Goal: Task Accomplishment & Management: Manage account settings

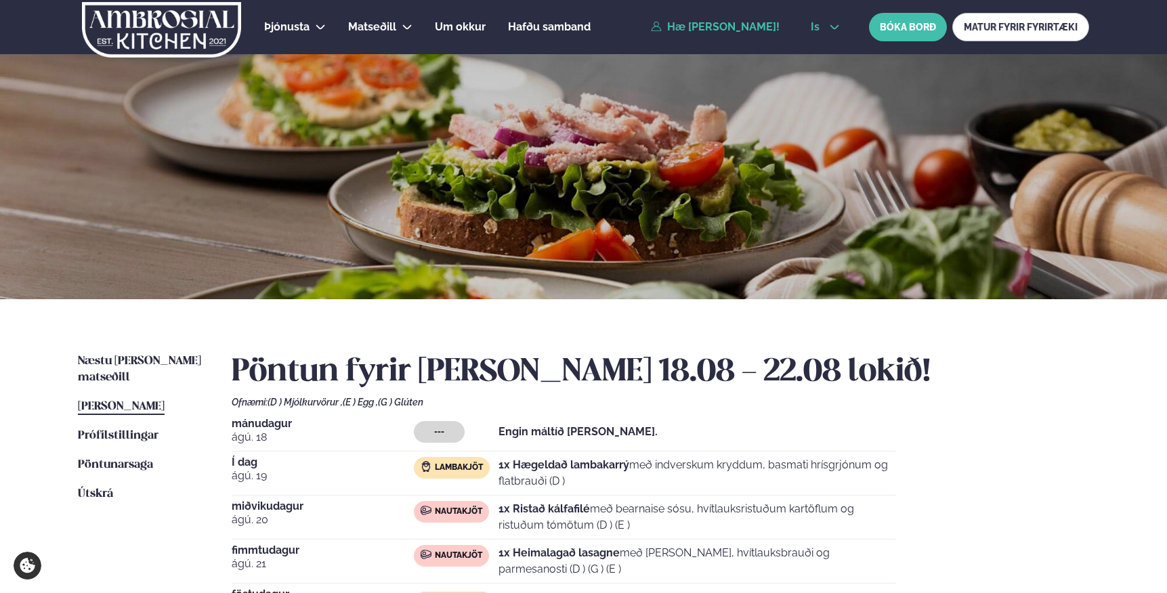
click at [834, 29] on icon at bounding box center [834, 27] width 11 height 11
click at [820, 53] on link "en" at bounding box center [825, 51] width 51 height 27
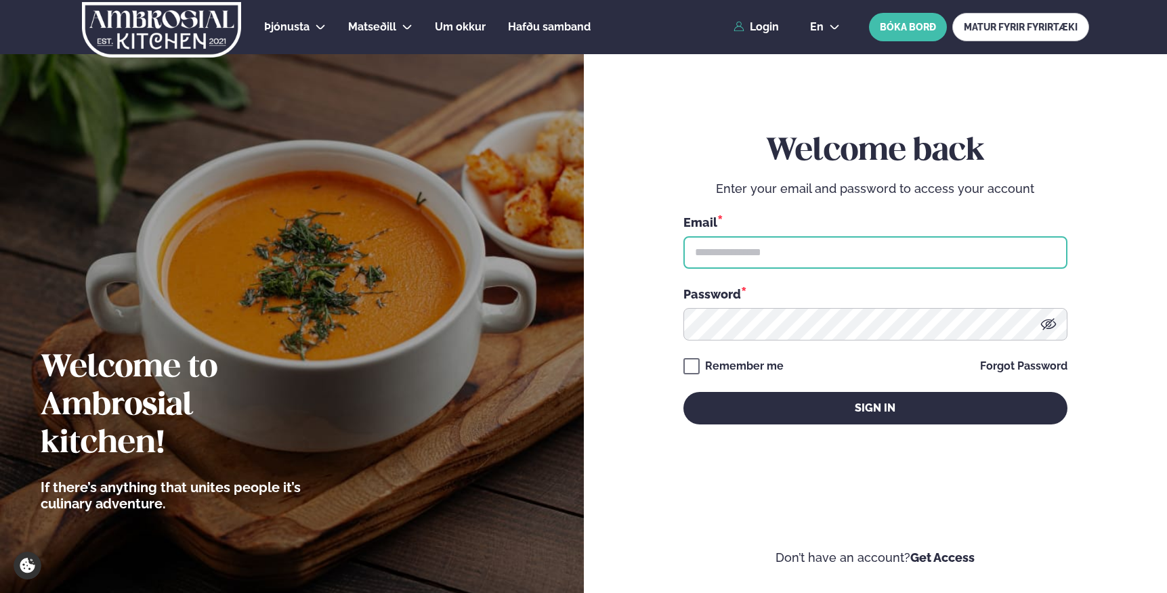
click at [746, 250] on input "text" at bounding box center [875, 252] width 384 height 33
type input "**********"
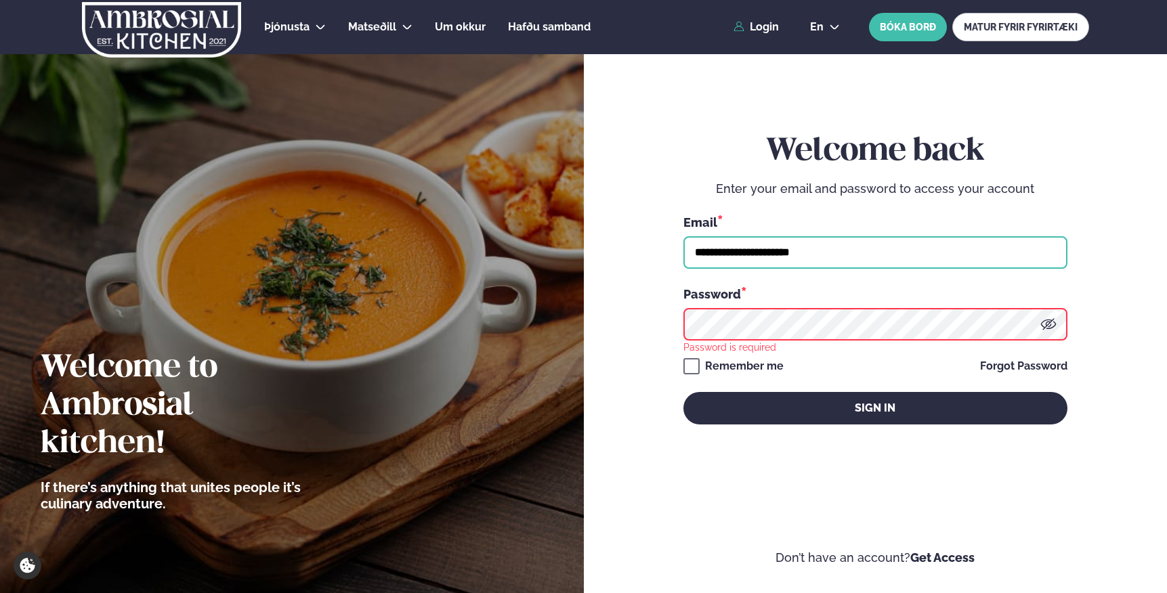
click at [819, 251] on input "**********" at bounding box center [875, 252] width 384 height 33
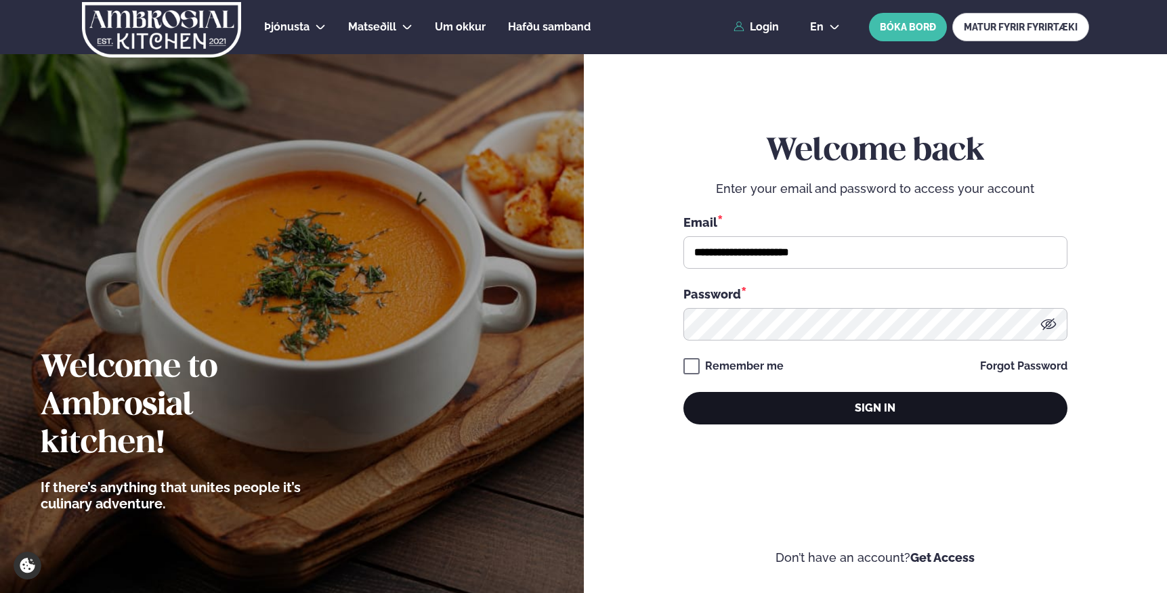
click at [864, 400] on button "Sign in" at bounding box center [875, 408] width 384 height 33
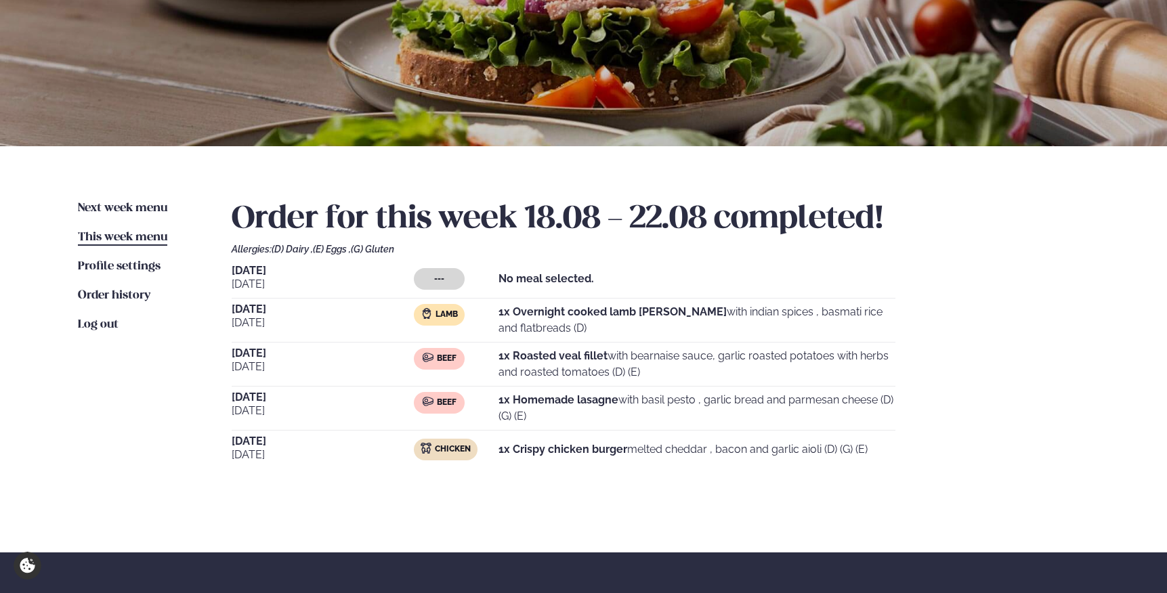
scroll to position [158, 0]
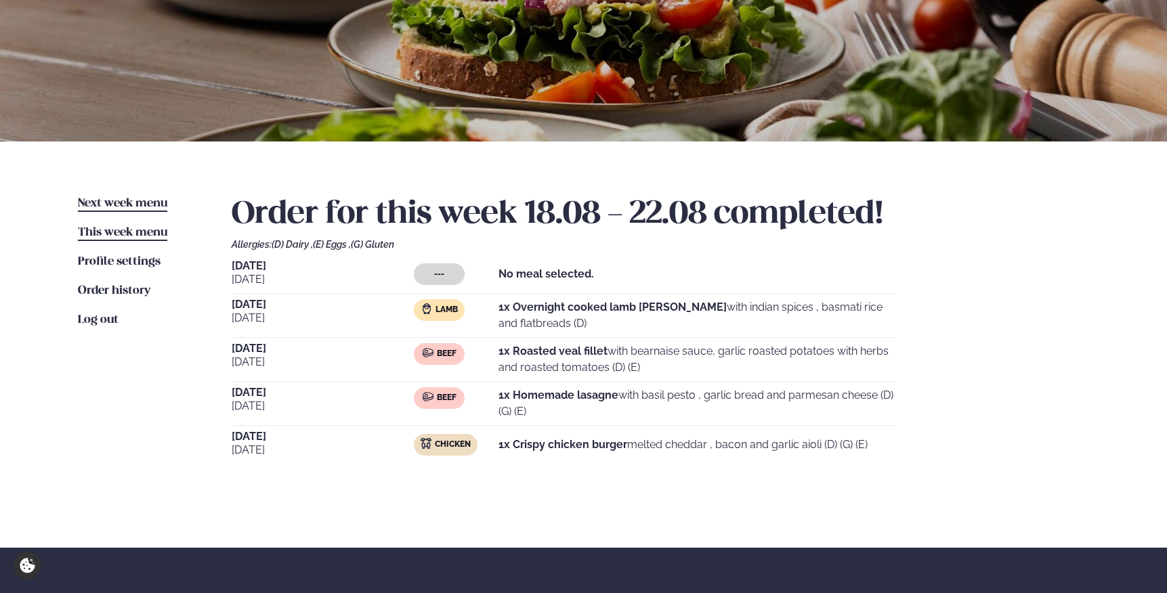
click at [143, 200] on span "Next week menu" at bounding box center [122, 204] width 89 height 12
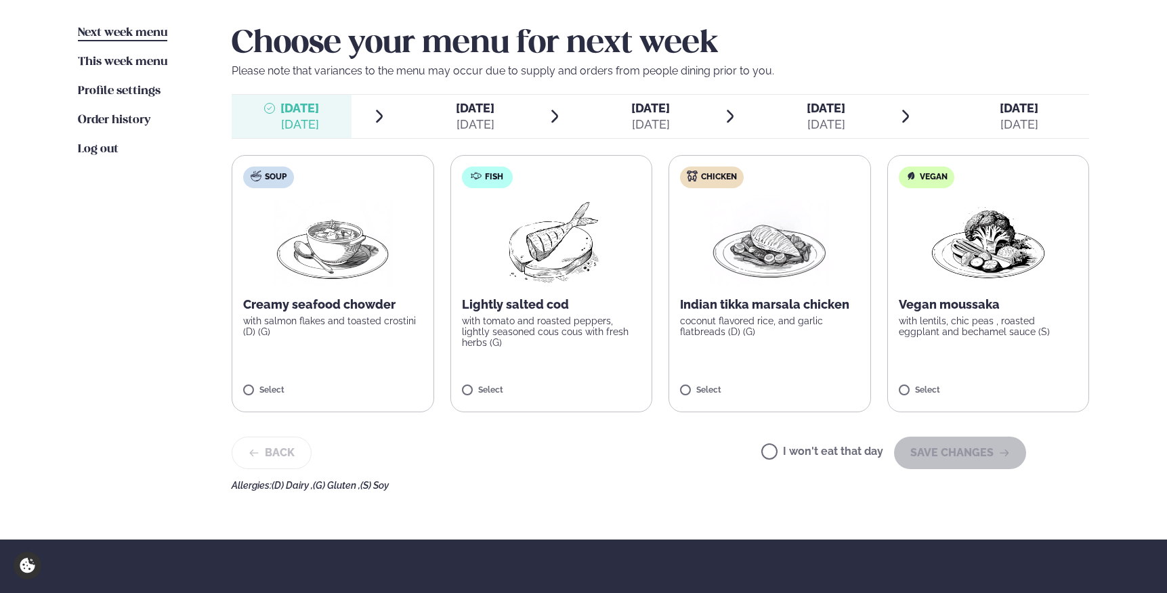
scroll to position [329, 0]
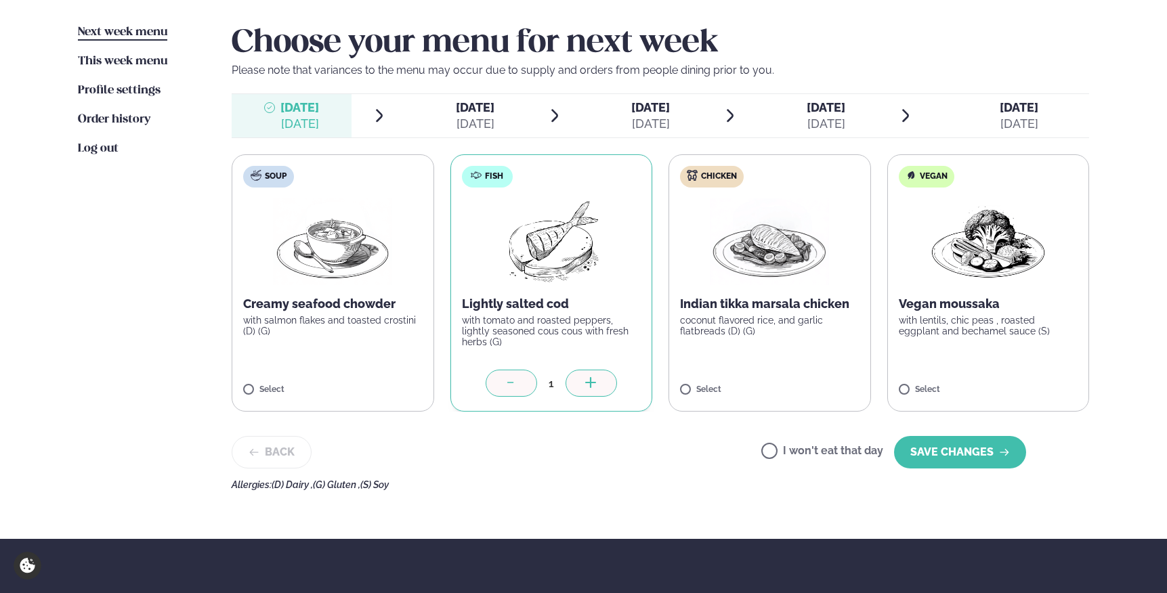
click at [488, 110] on span "Tuesday" at bounding box center [475, 107] width 39 height 14
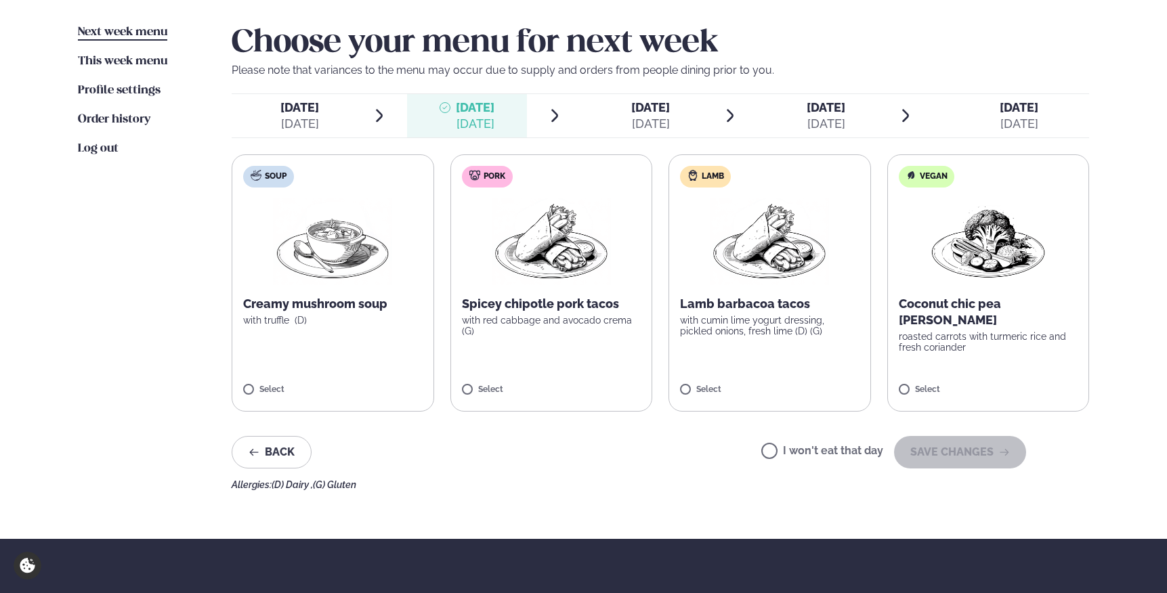
click at [309, 125] on div "Aug 25" at bounding box center [299, 124] width 39 height 16
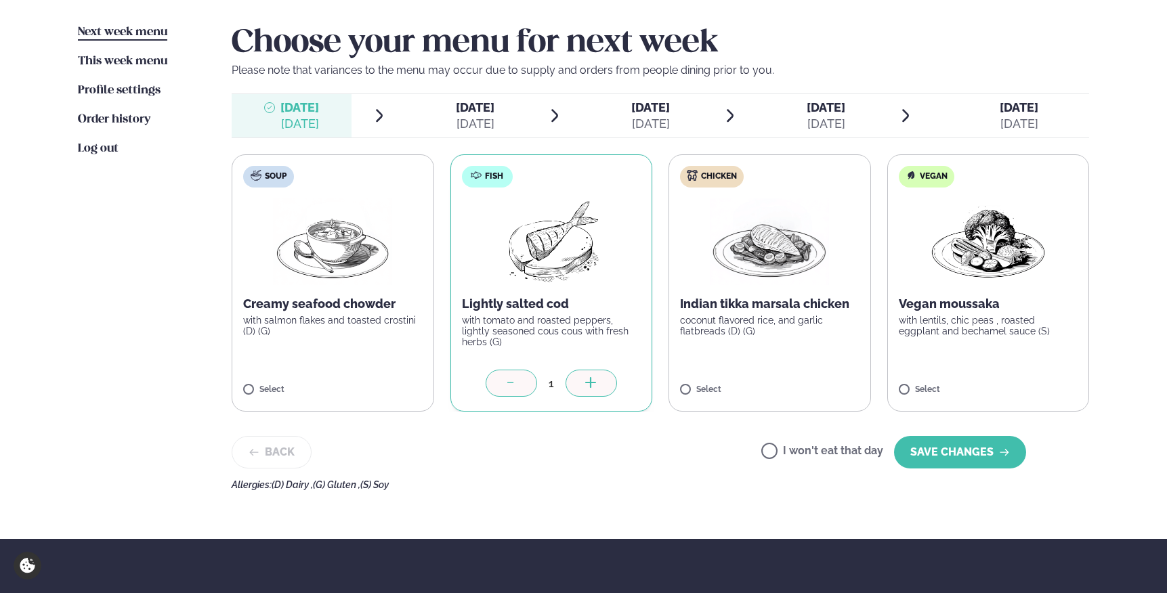
click at [470, 106] on span "Tuesday" at bounding box center [475, 107] width 39 height 14
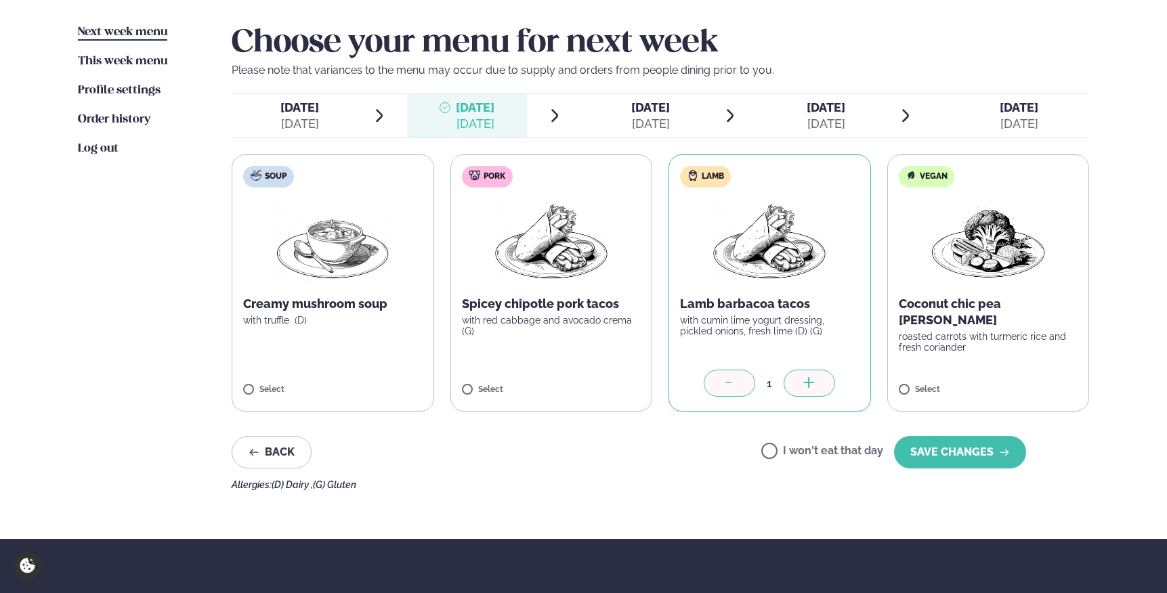
click at [670, 111] on span "Wednesday" at bounding box center [650, 107] width 39 height 14
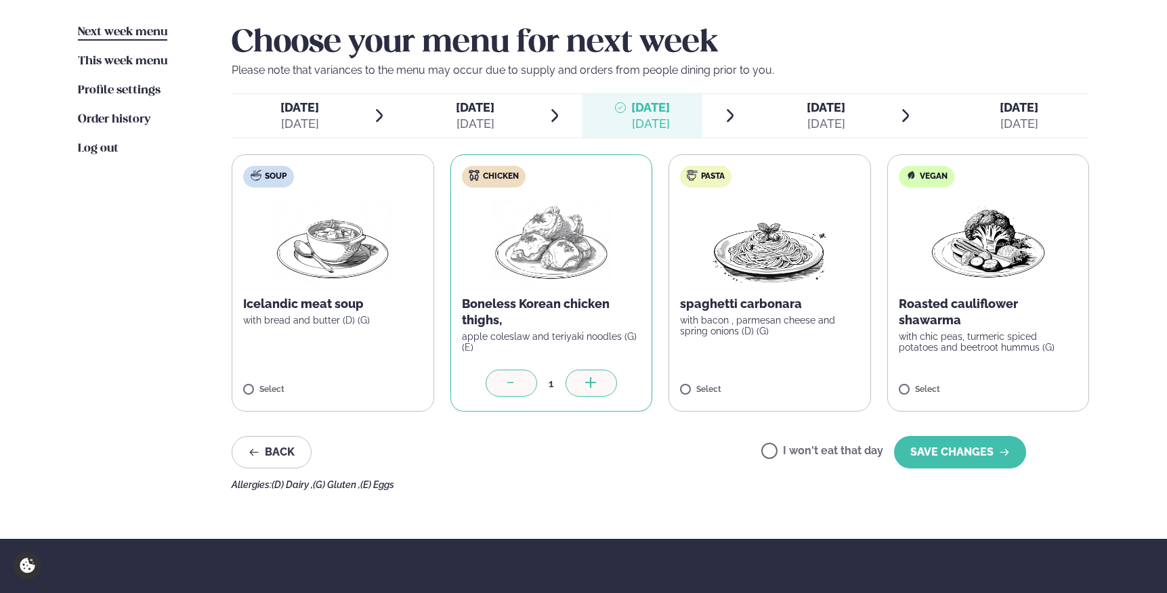
click at [827, 112] on span "Thursday" at bounding box center [826, 107] width 39 height 14
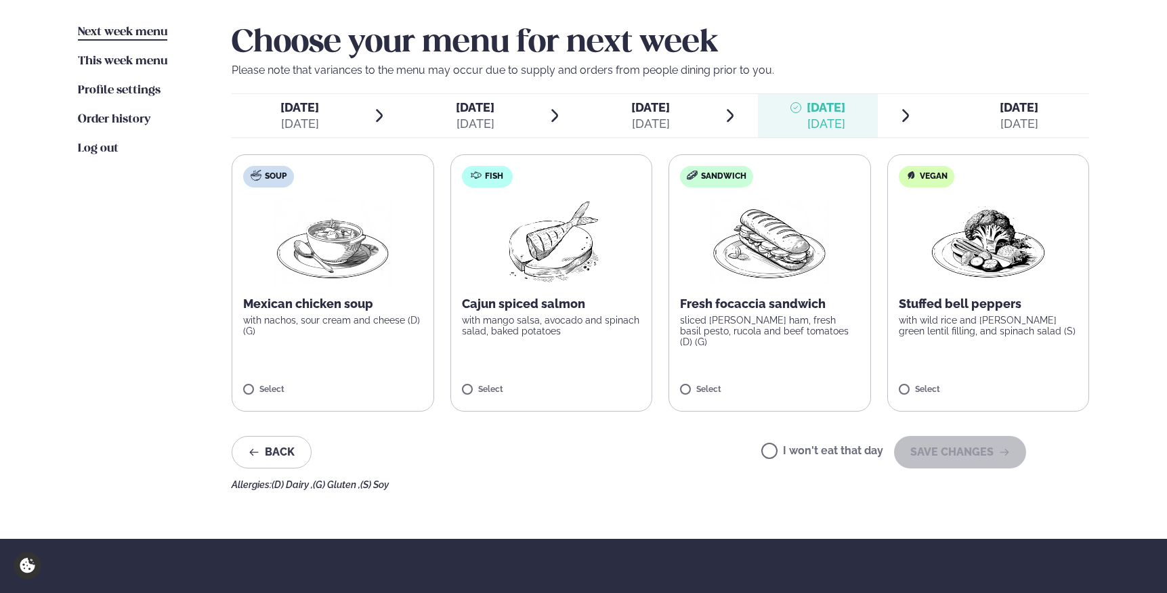
click at [296, 117] on div "Aug 25" at bounding box center [299, 124] width 39 height 16
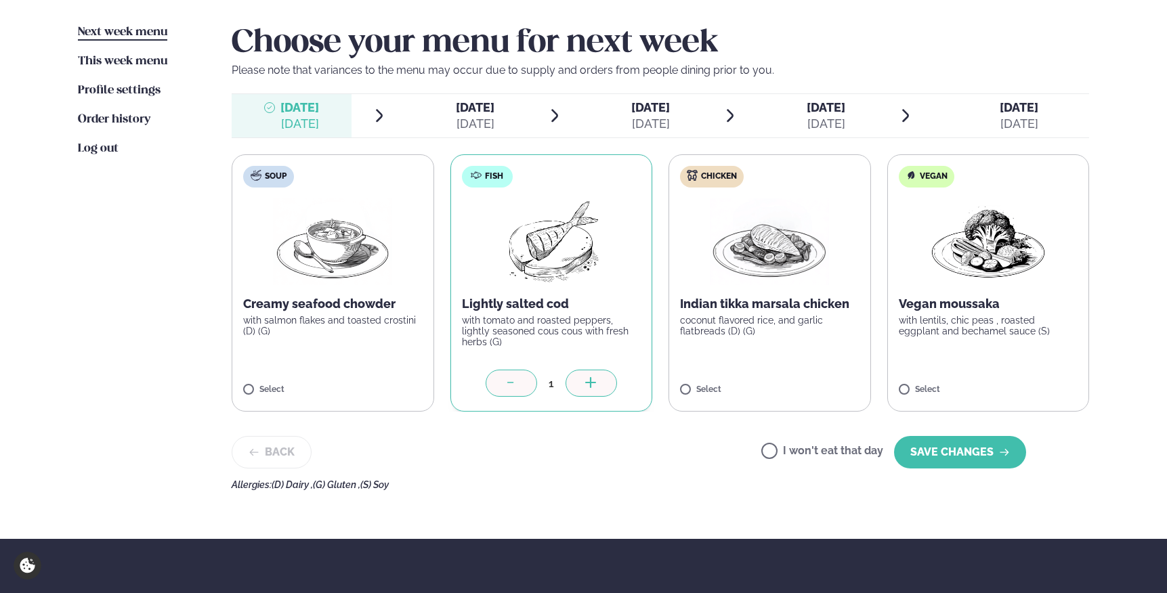
click at [832, 114] on div "Thursday Thu." at bounding box center [826, 108] width 39 height 16
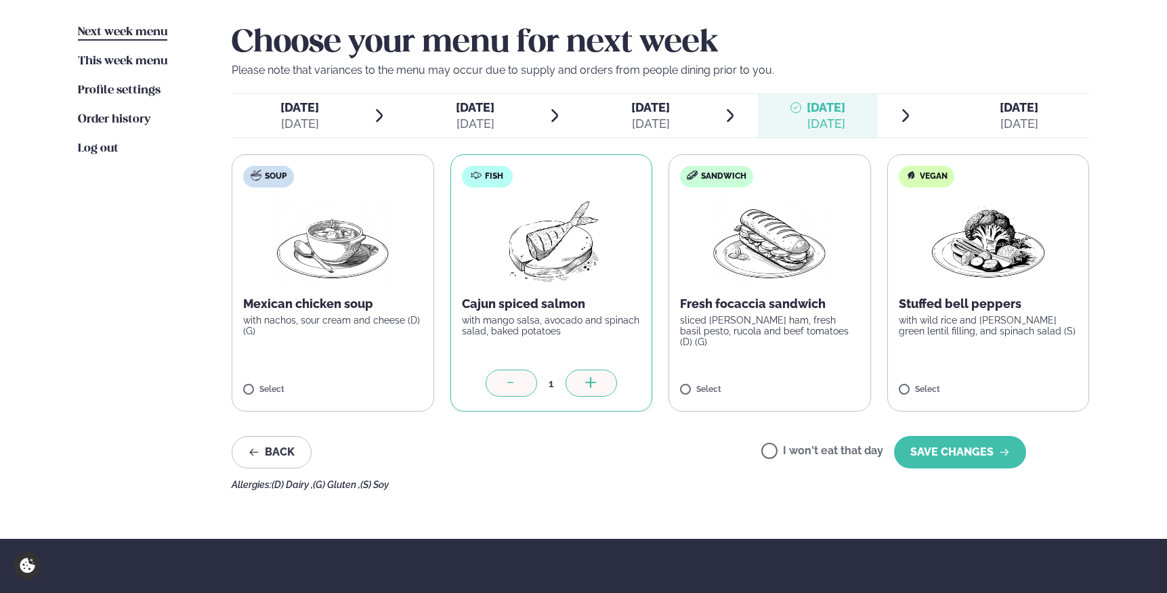
click at [1004, 106] on span "Friday" at bounding box center [1019, 107] width 39 height 14
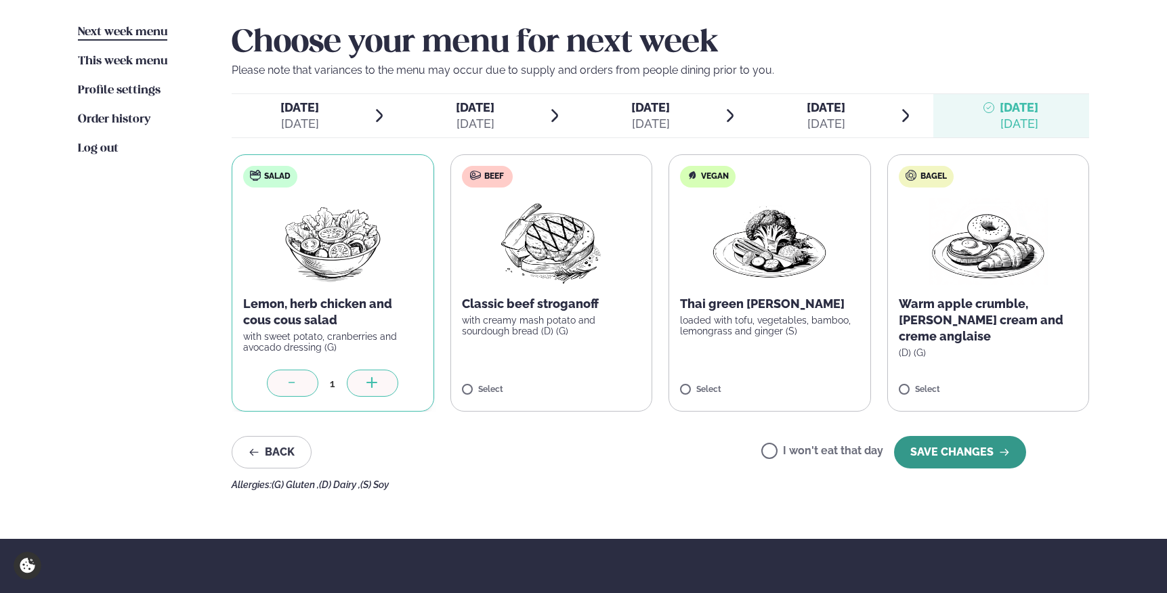
click at [978, 466] on button "SAVE CHANGES" at bounding box center [960, 452] width 132 height 33
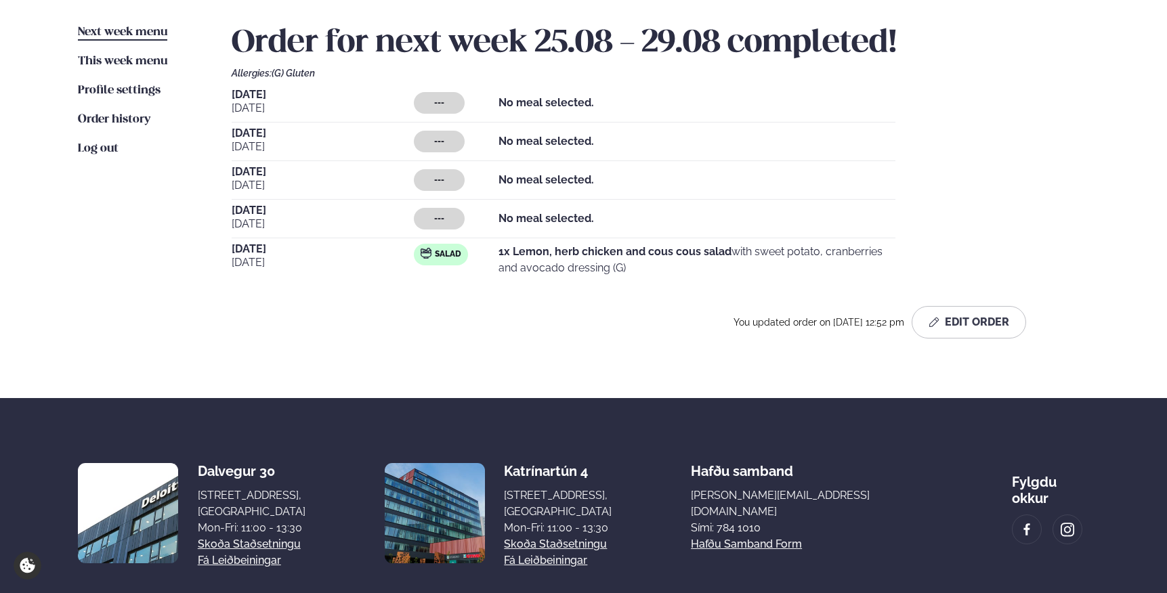
click at [442, 104] on span "---" at bounding box center [439, 103] width 10 height 11
click at [964, 315] on button "Edit Order" at bounding box center [969, 322] width 114 height 33
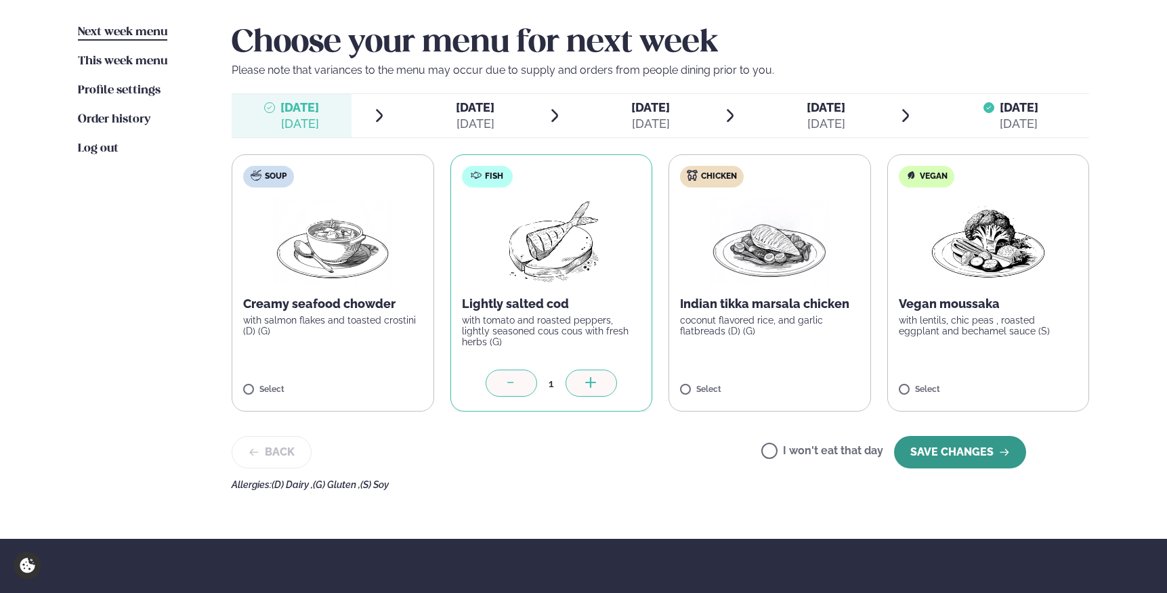
click at [955, 447] on button "SAVE CHANGES" at bounding box center [960, 452] width 132 height 33
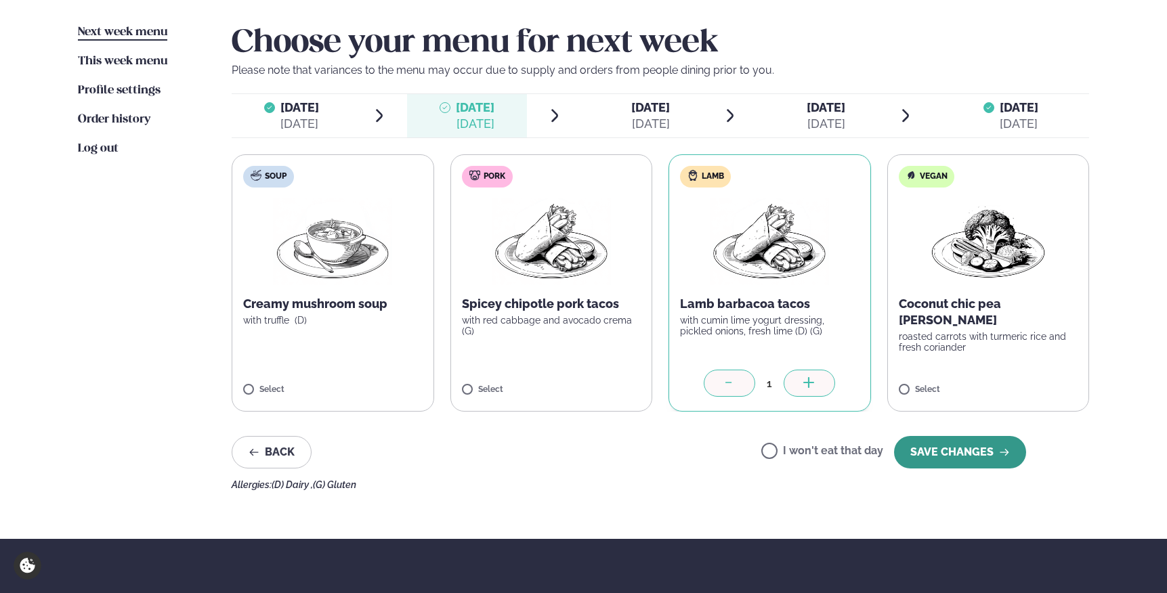
click at [947, 449] on button "SAVE CHANGES" at bounding box center [960, 452] width 132 height 33
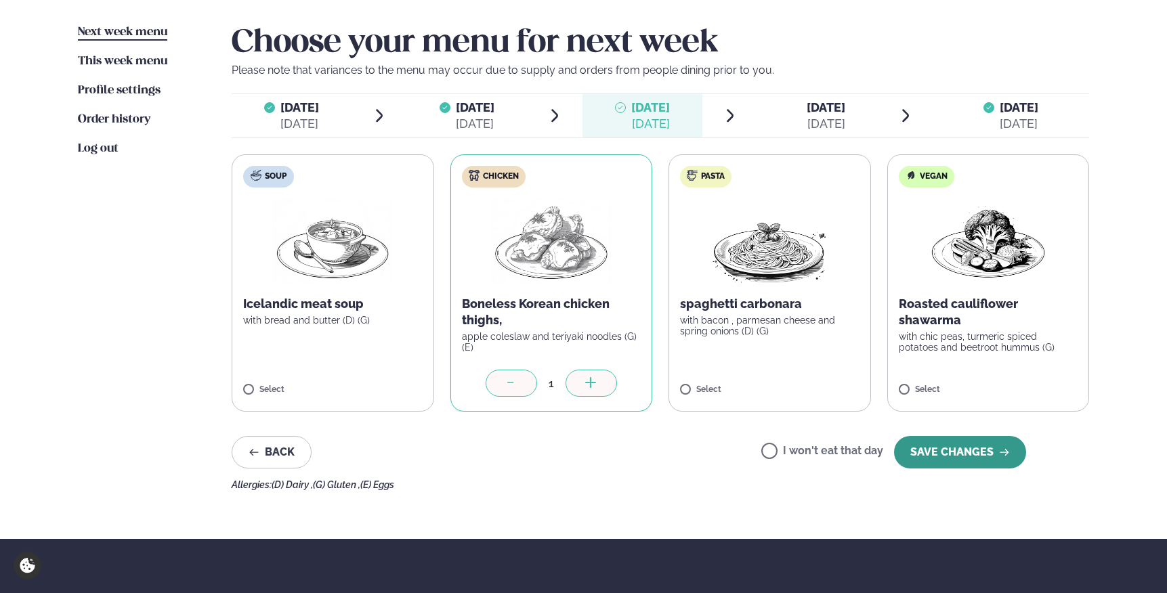
click at [966, 454] on button "SAVE CHANGES" at bounding box center [960, 452] width 132 height 33
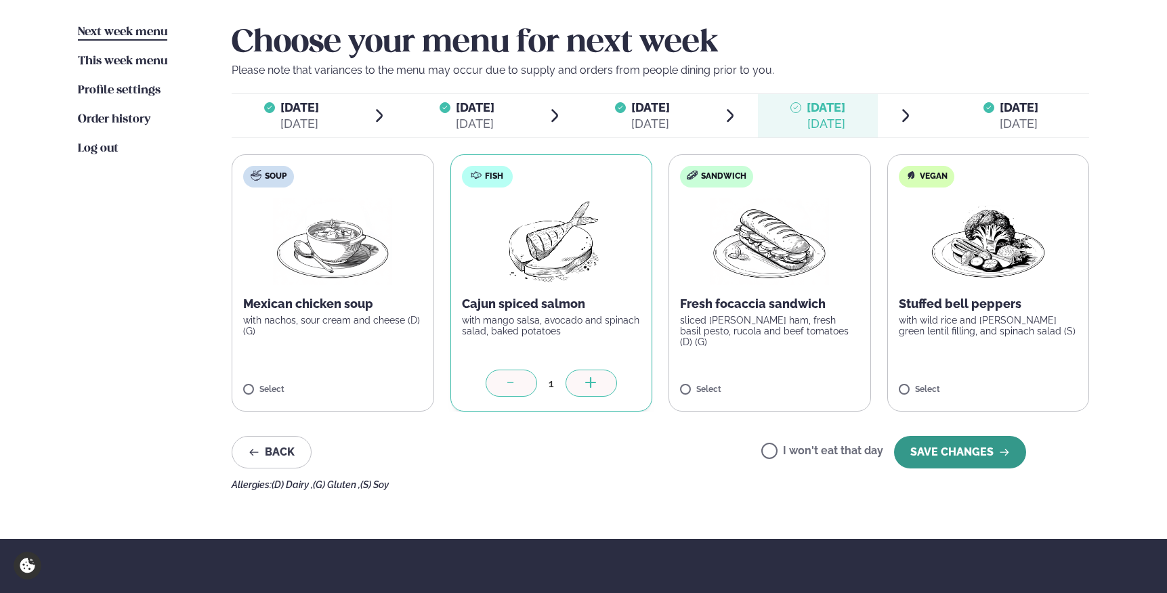
click at [960, 450] on button "SAVE CHANGES" at bounding box center [960, 452] width 132 height 33
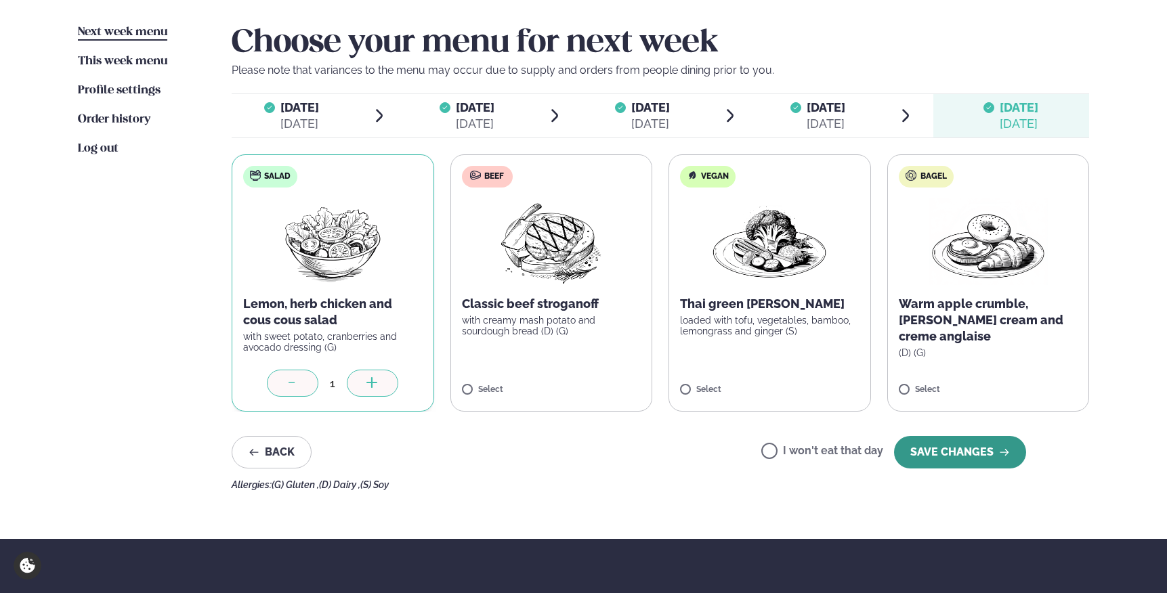
click at [941, 450] on button "SAVE CHANGES" at bounding box center [960, 452] width 132 height 33
